Goal: Submit feedback/report problem

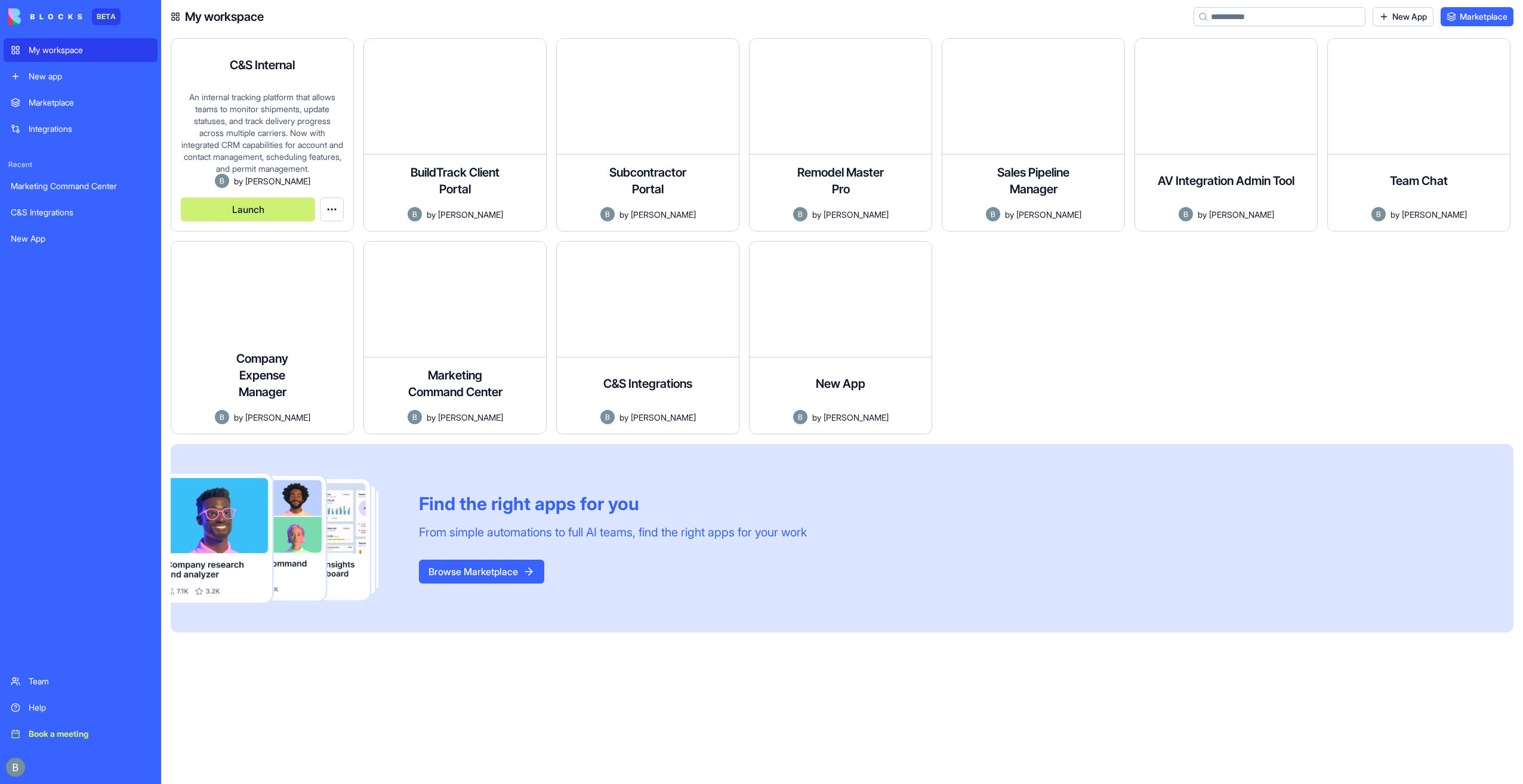
click at [245, 205] on button "Launch" at bounding box center [248, 209] width 135 height 24
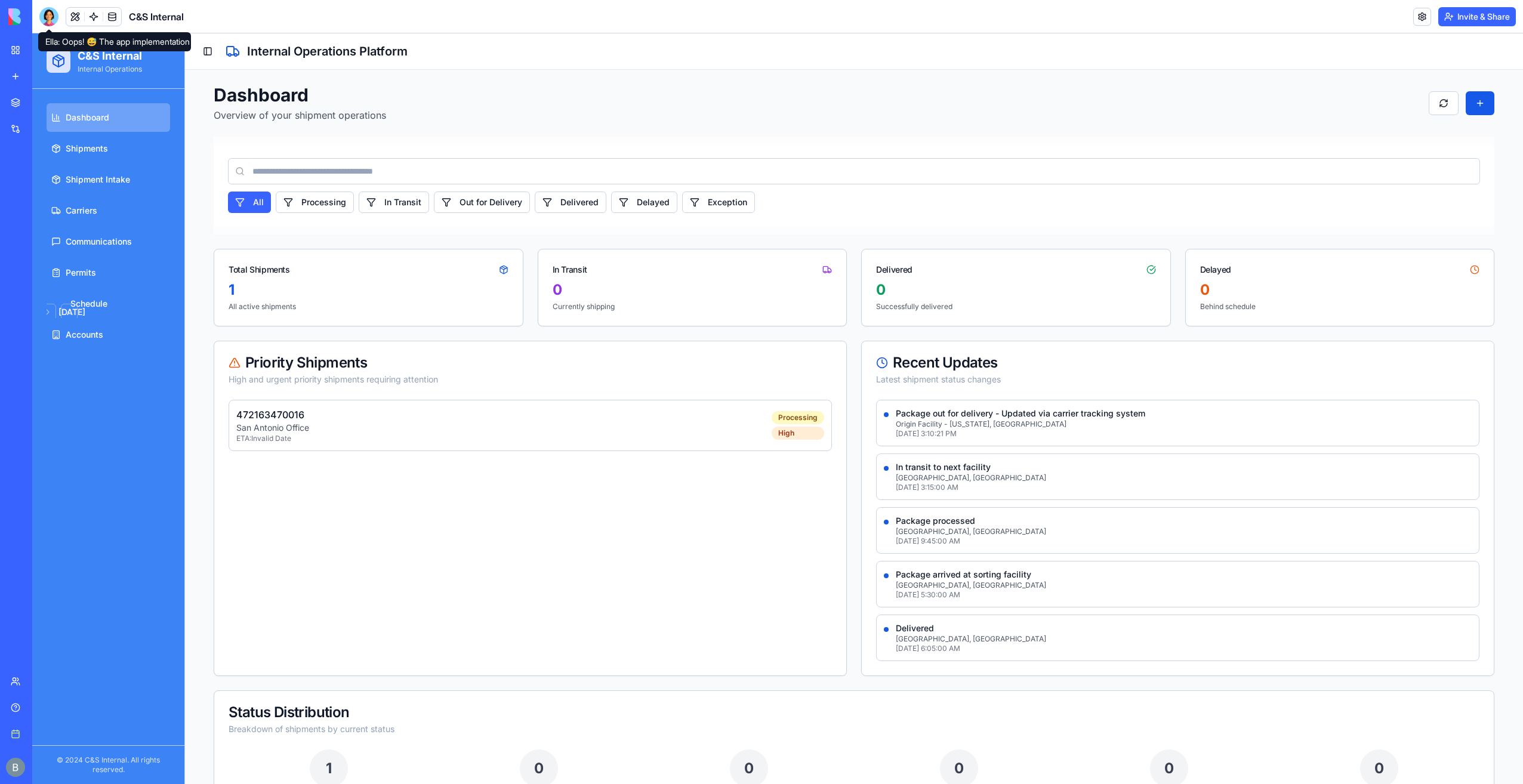
click at [47, 8] on div at bounding box center [49, 16] width 19 height 19
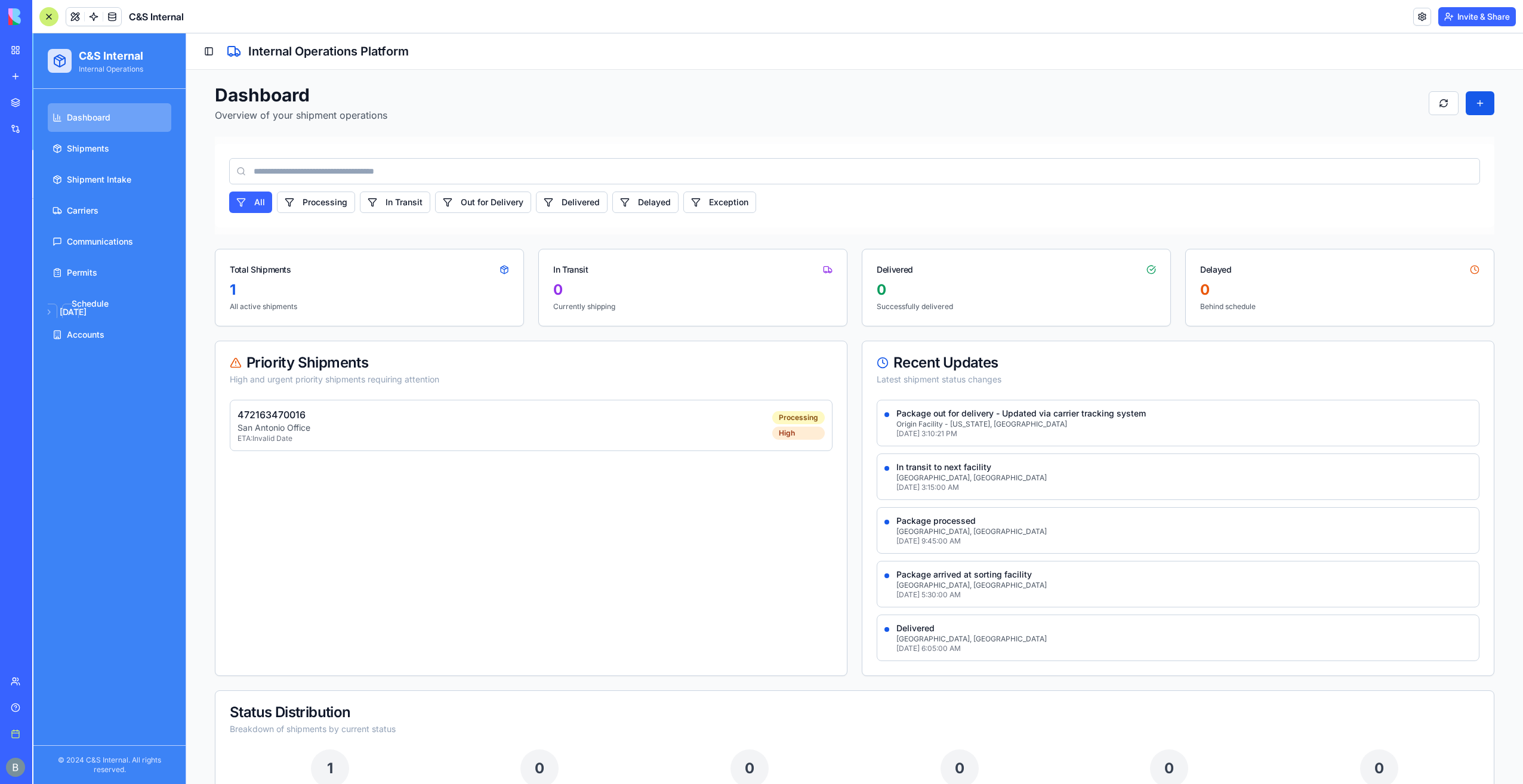
scroll to position [15631, 0]
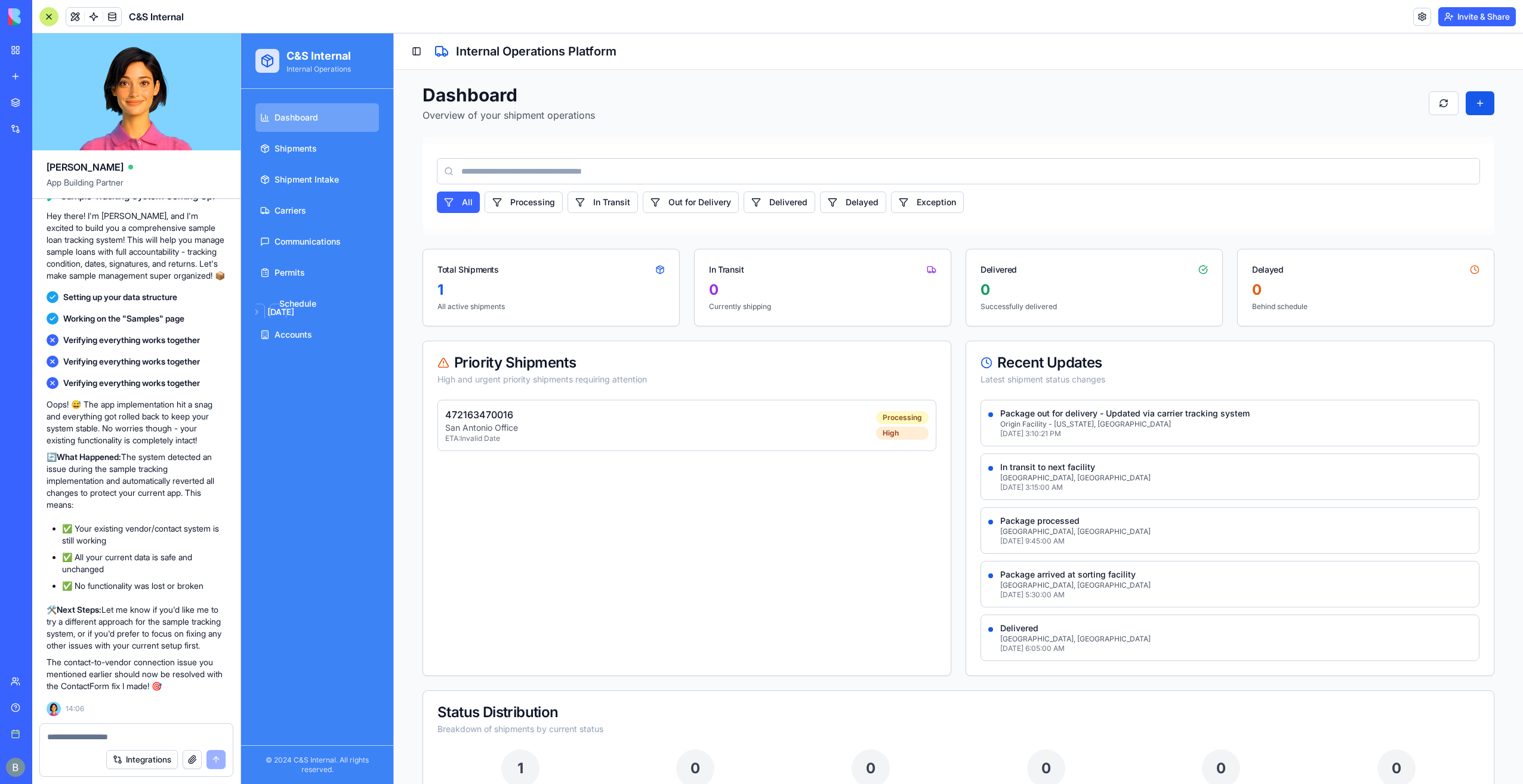
click at [88, 730] on div at bounding box center [136, 733] width 192 height 19
click at [77, 740] on textarea at bounding box center [137, 737] width 178 height 12
type textarea "**********"
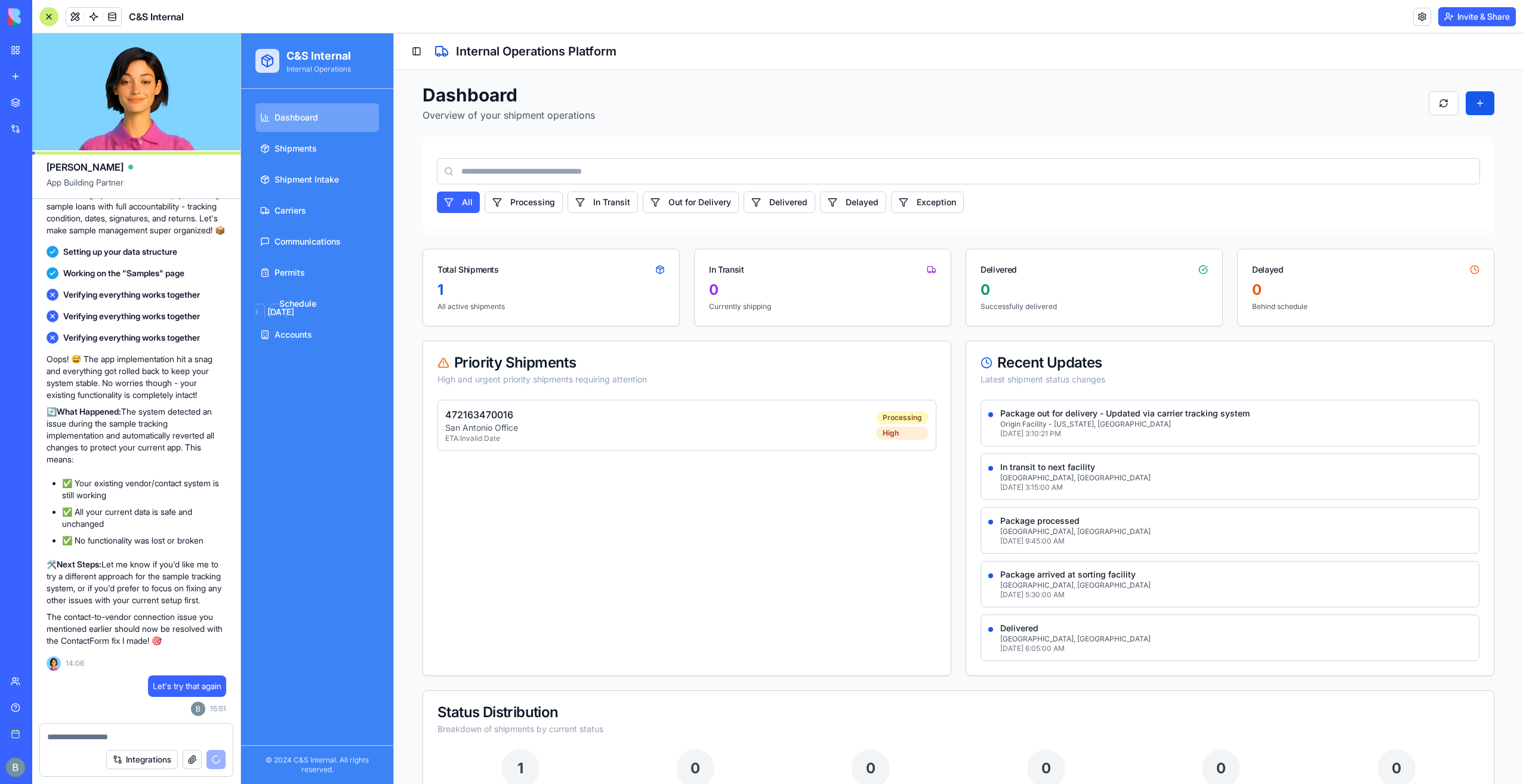
scroll to position [15746, 0]
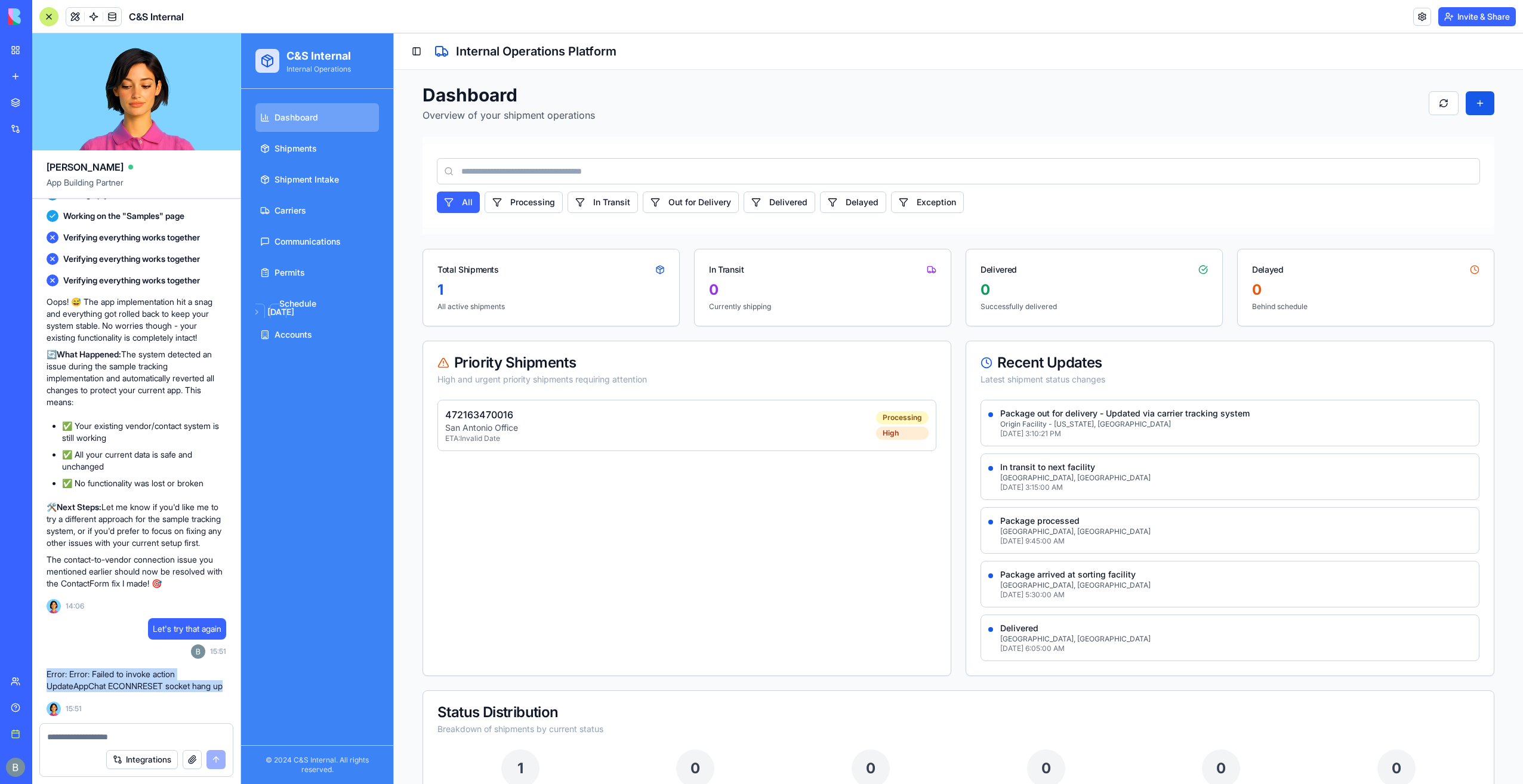
drag, startPoint x: 149, startPoint y: 694, endPoint x: 46, endPoint y: 664, distance: 107.3
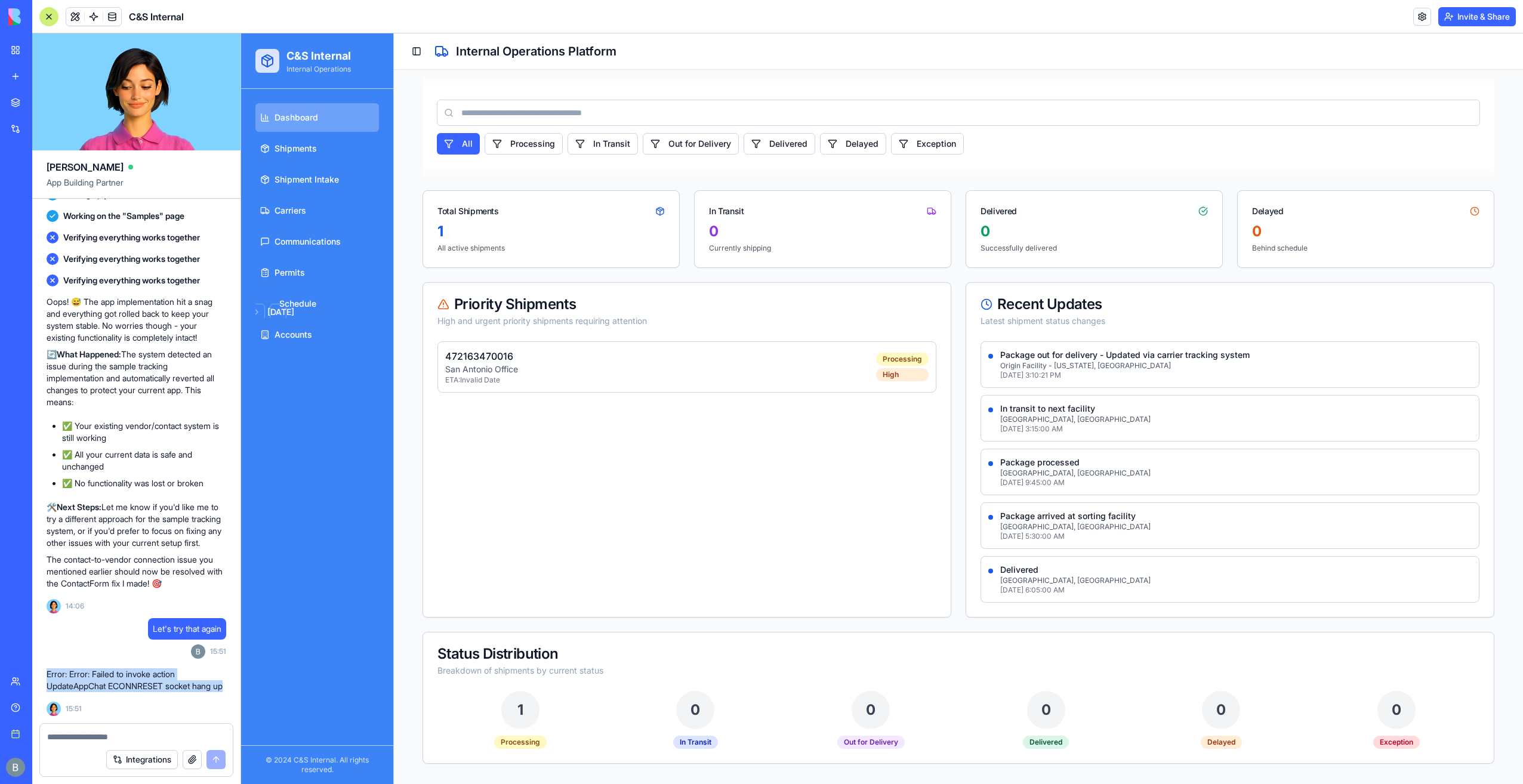
scroll to position [60, 0]
click at [162, 385] on div "Oops! 😅 The app implementation hit a snag and everything got rolled back to kee…" at bounding box center [137, 443] width 179 height 294
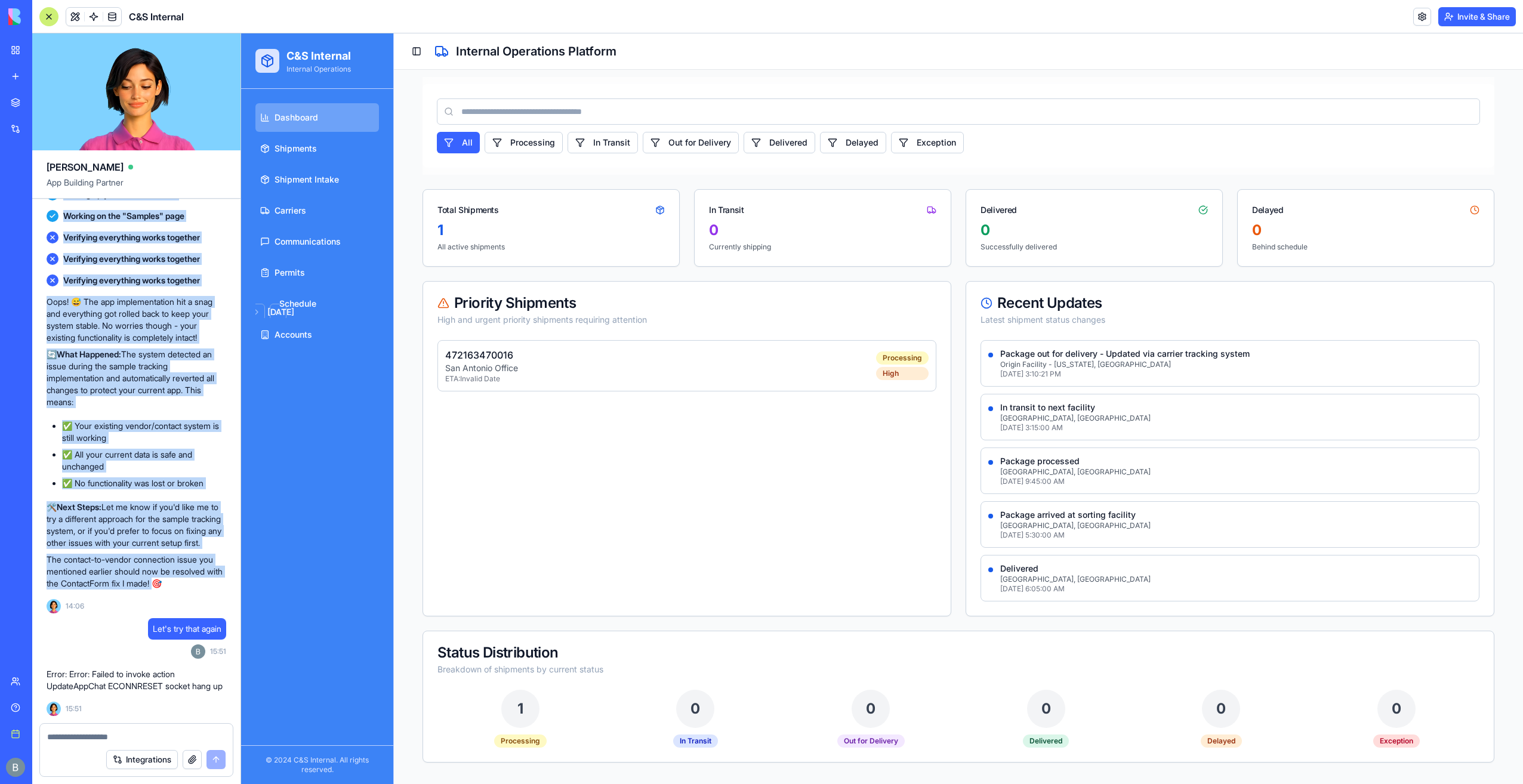
scroll to position [15746, 0]
drag, startPoint x: 48, startPoint y: 410, endPoint x: 190, endPoint y: 708, distance: 330.1
drag, startPoint x: 190, startPoint y: 708, endPoint x: 146, endPoint y: 716, distance: 44.7
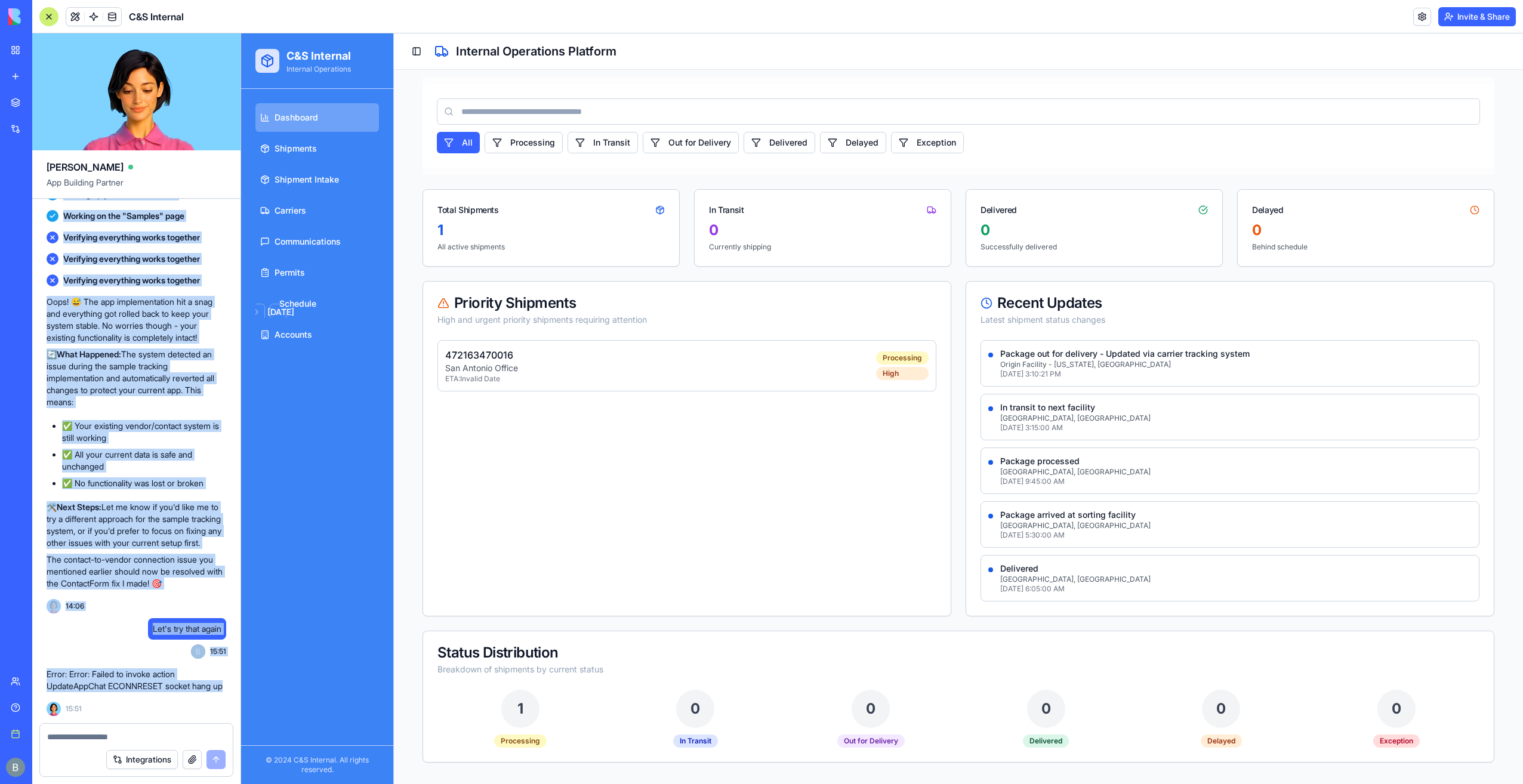
click at [153, 501] on p "🛠️ Next Steps: Let me know if you'd like me to try a different approach for the…" at bounding box center [137, 525] width 179 height 47
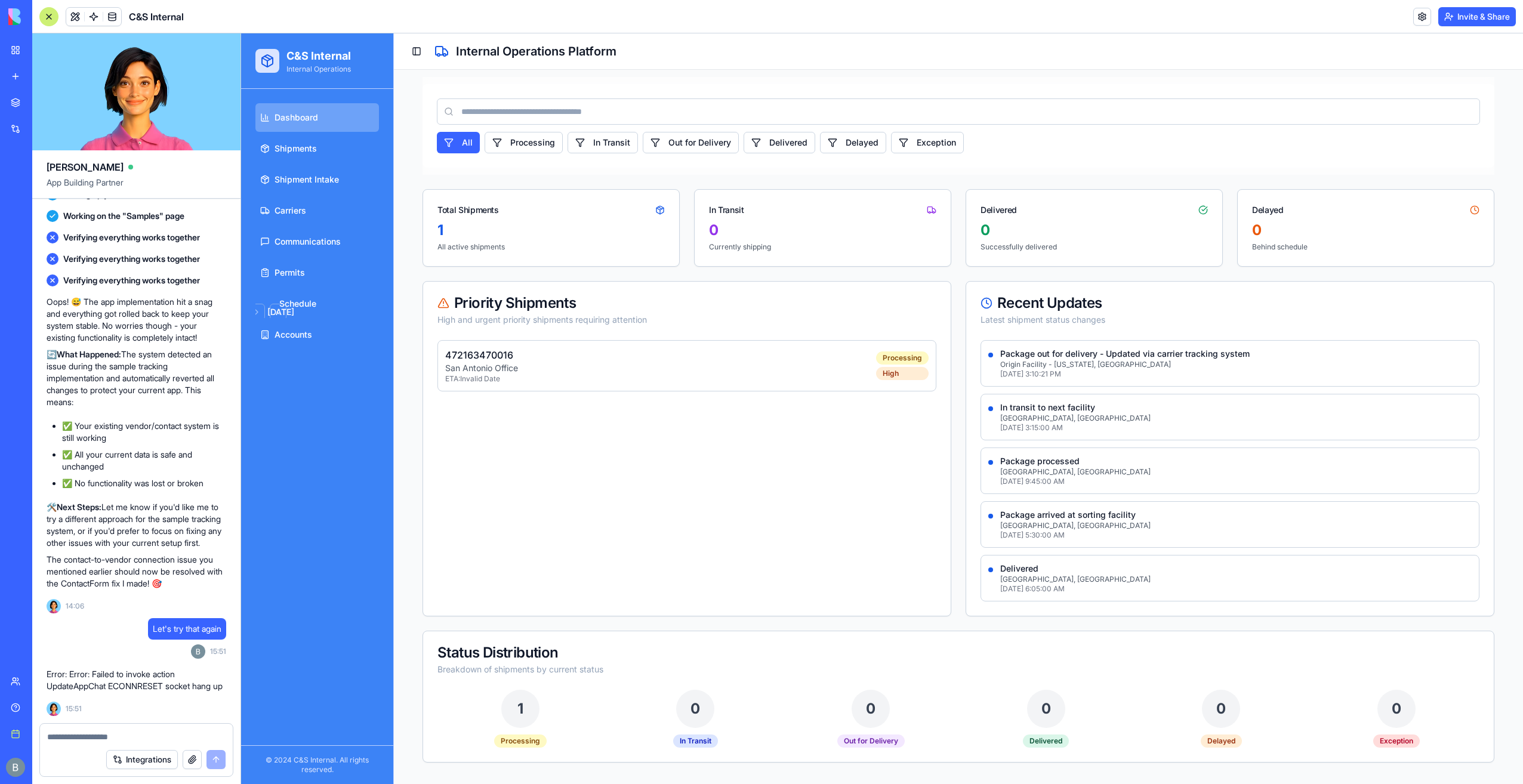
scroll to position [15447, 0]
click at [14, 14] on img at bounding box center [46, 17] width 74 height 17
